Goal: Task Accomplishment & Management: Manage account settings

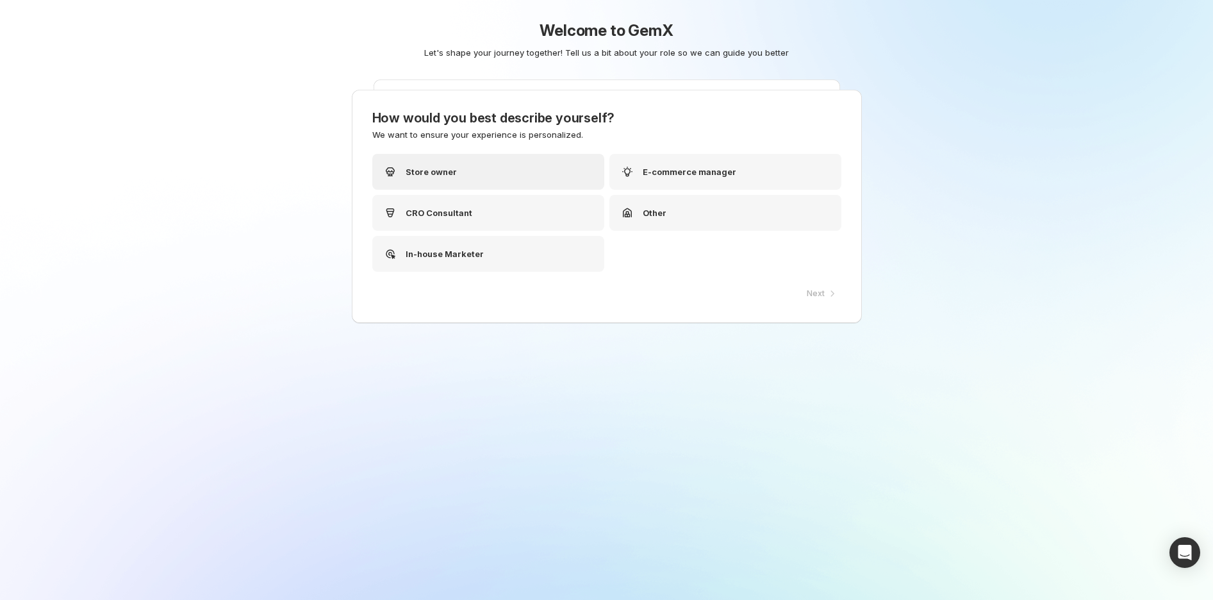
click at [505, 160] on div "Store owner" at bounding box center [488, 172] width 232 height 36
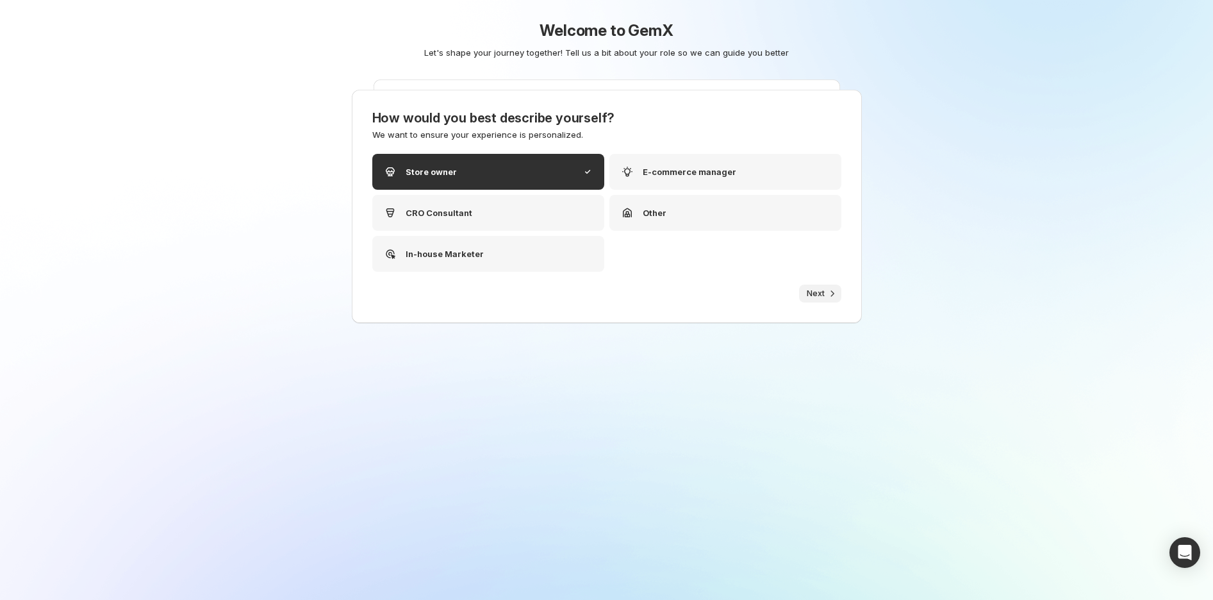
click at [817, 300] on button "Next" at bounding box center [820, 293] width 42 height 18
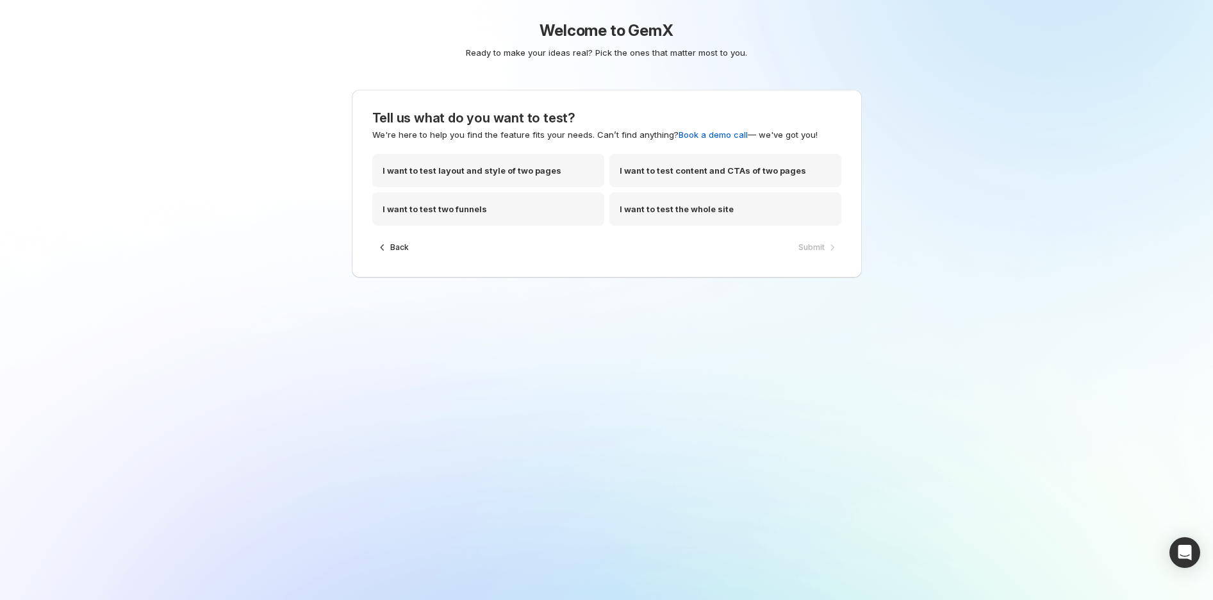
click at [523, 244] on div "Back Submit" at bounding box center [606, 247] width 469 height 19
click at [521, 207] on div "I want to test two funnels" at bounding box center [488, 208] width 232 height 33
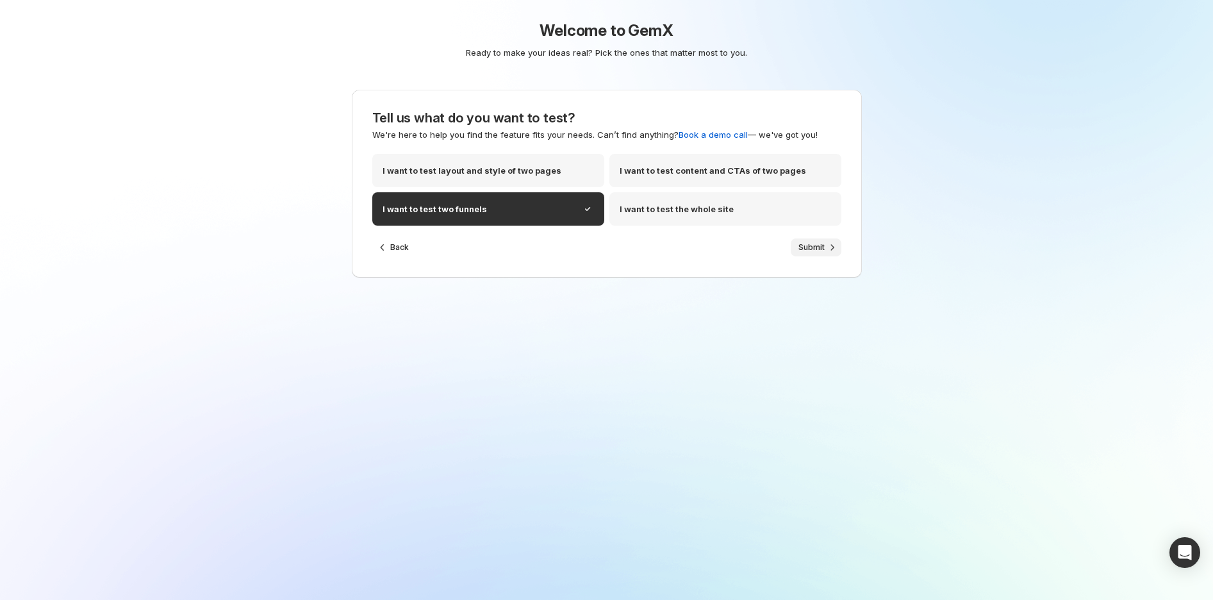
click at [806, 244] on span "Submit" at bounding box center [811, 247] width 26 height 10
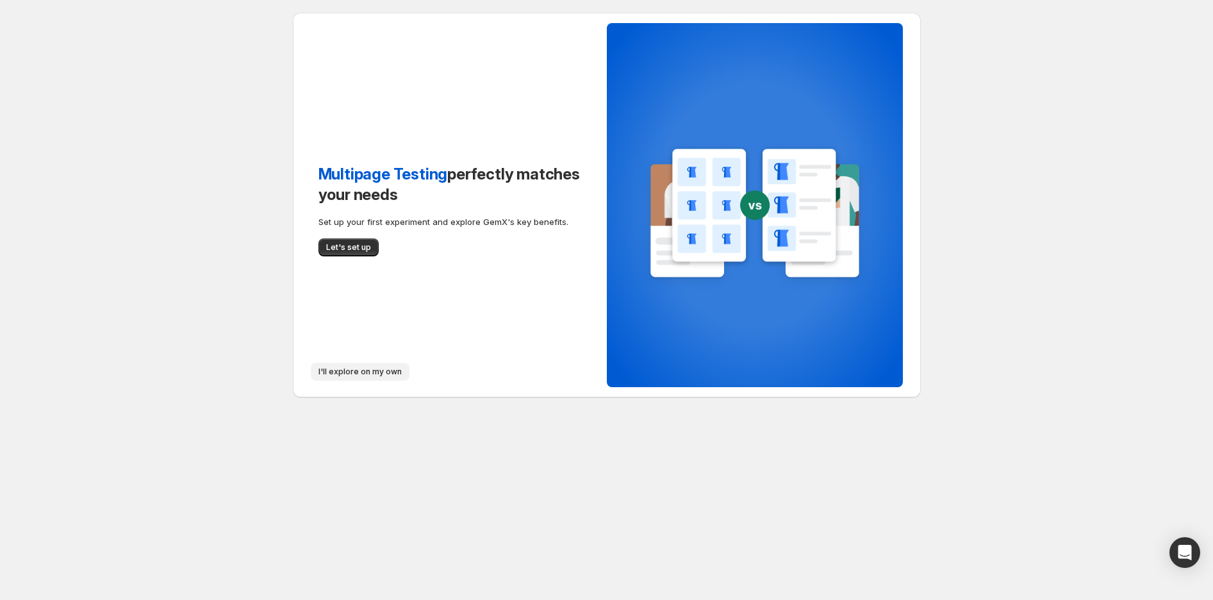
click at [349, 365] on button "I'll explore on my own" at bounding box center [360, 372] width 99 height 18
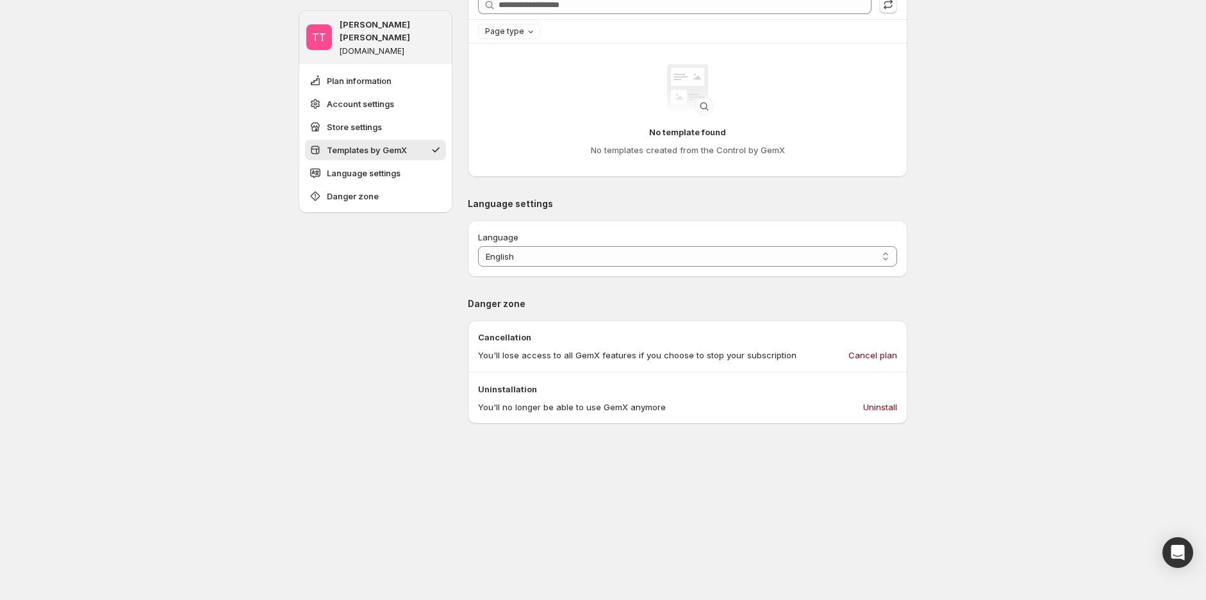
scroll to position [641, 0]
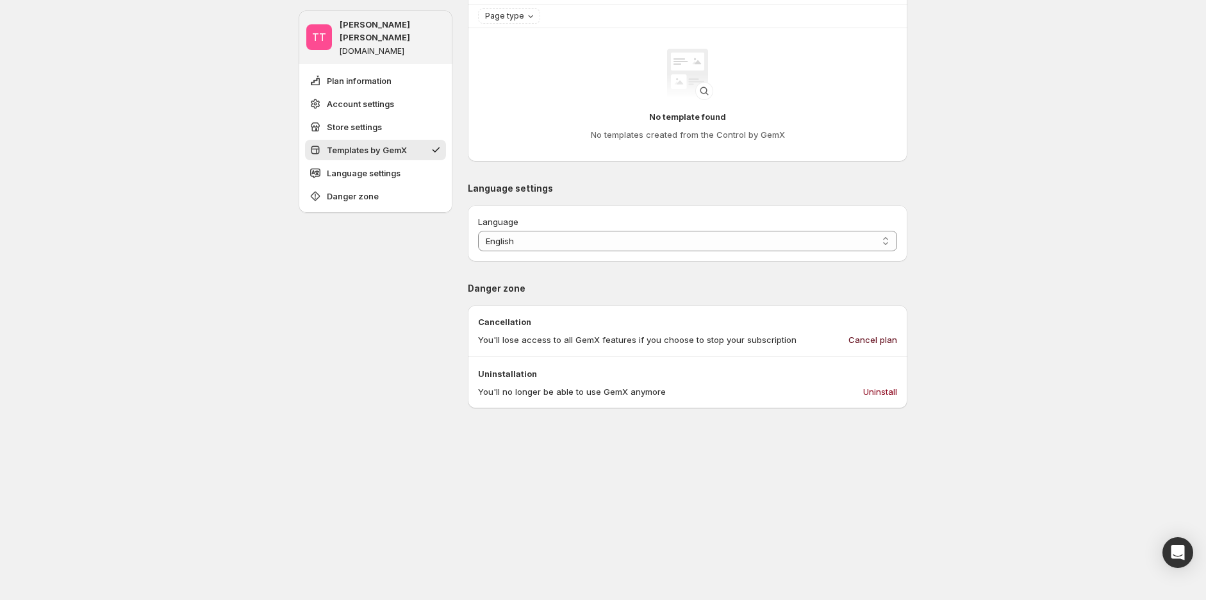
click at [878, 334] on span "Cancel plan" at bounding box center [872, 339] width 49 height 13
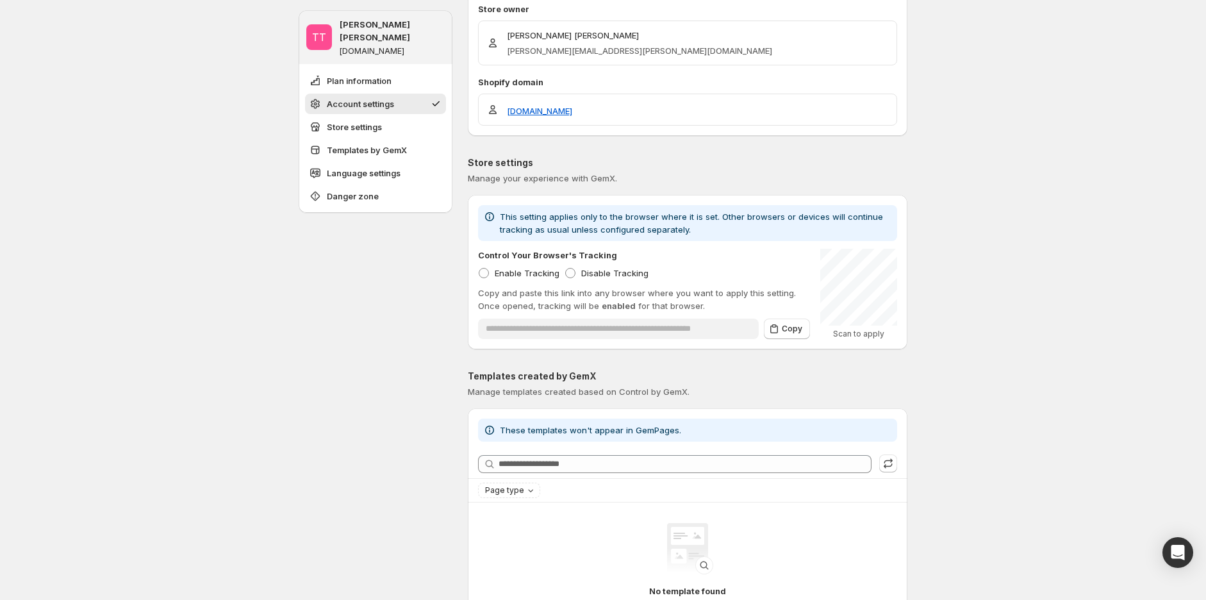
scroll to position [0, 0]
